Goal: Information Seeking & Learning: Learn about a topic

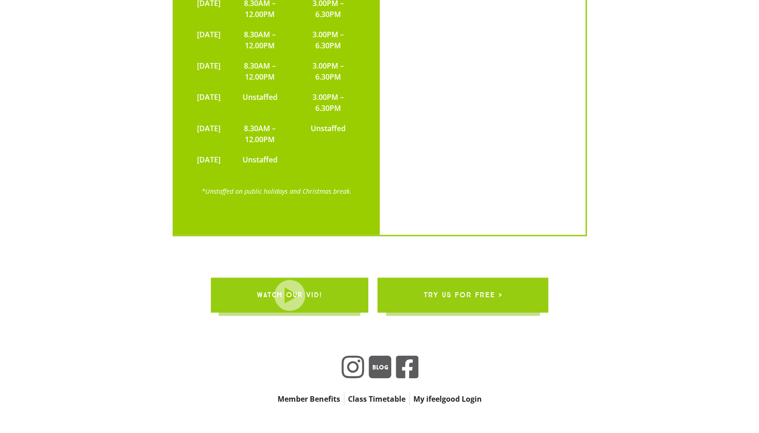
scroll to position [3019, 0]
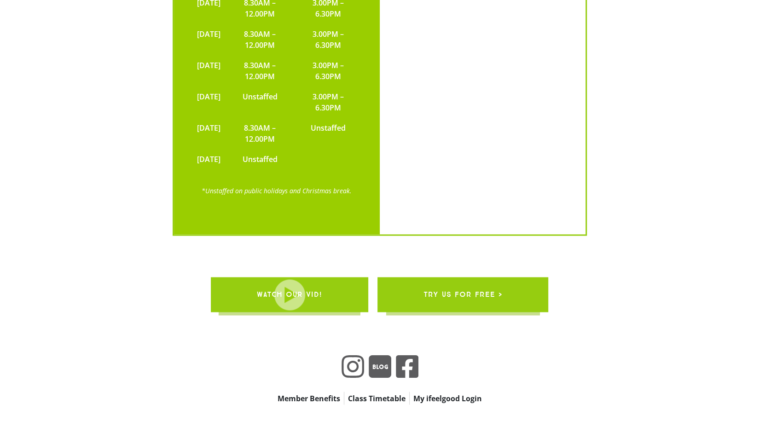
click at [513, 277] on link "try us for free >" at bounding box center [462, 294] width 171 height 35
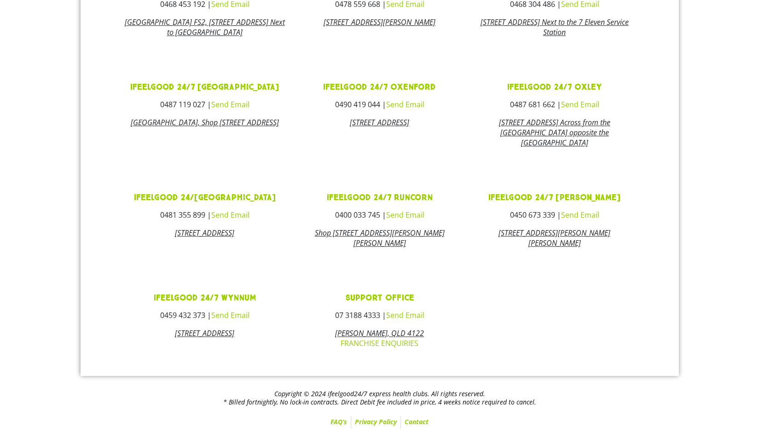
scroll to position [430, 0]
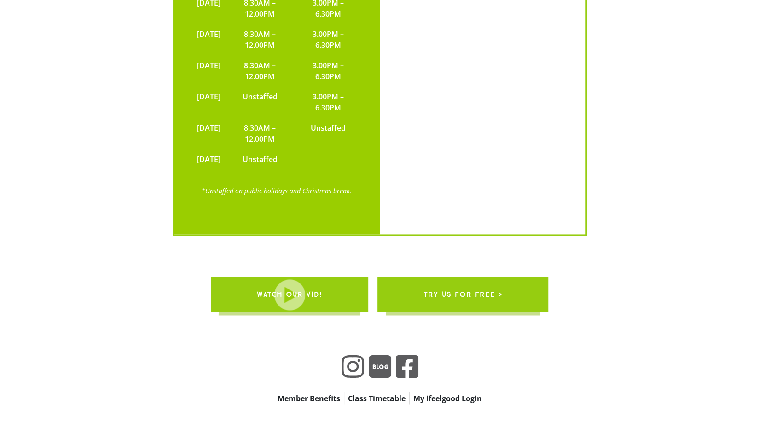
scroll to position [3019, 0]
click at [300, 392] on link "Member Benefits" at bounding box center [309, 398] width 70 height 13
